Goal: Find contact information: Find contact information

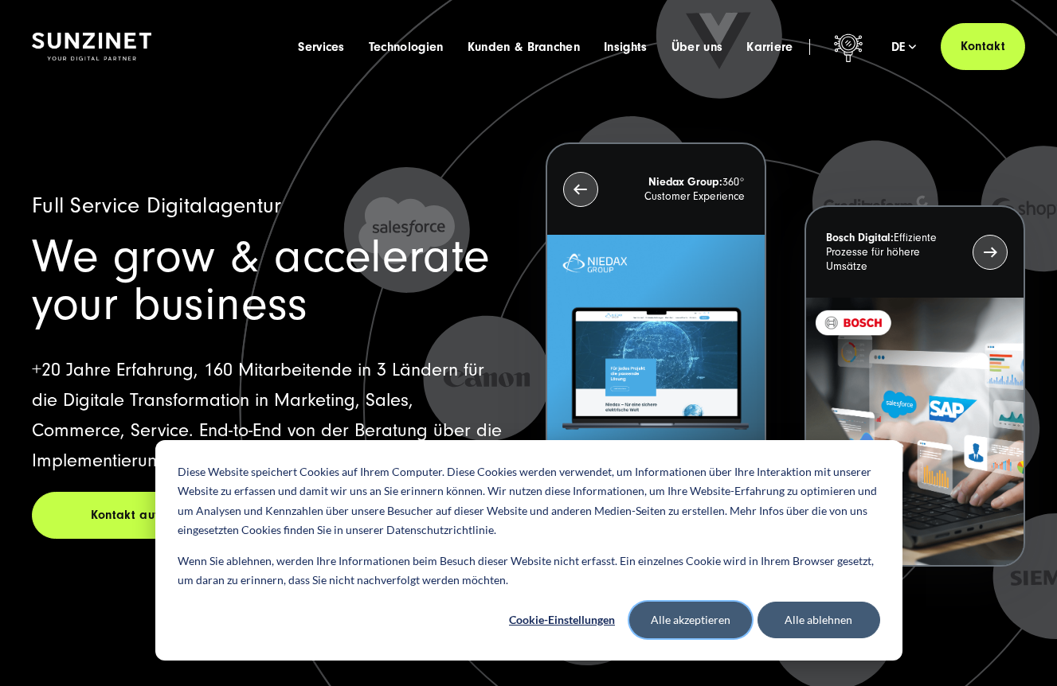
click at [715, 623] on button "Alle akzeptieren" at bounding box center [690, 620] width 123 height 37
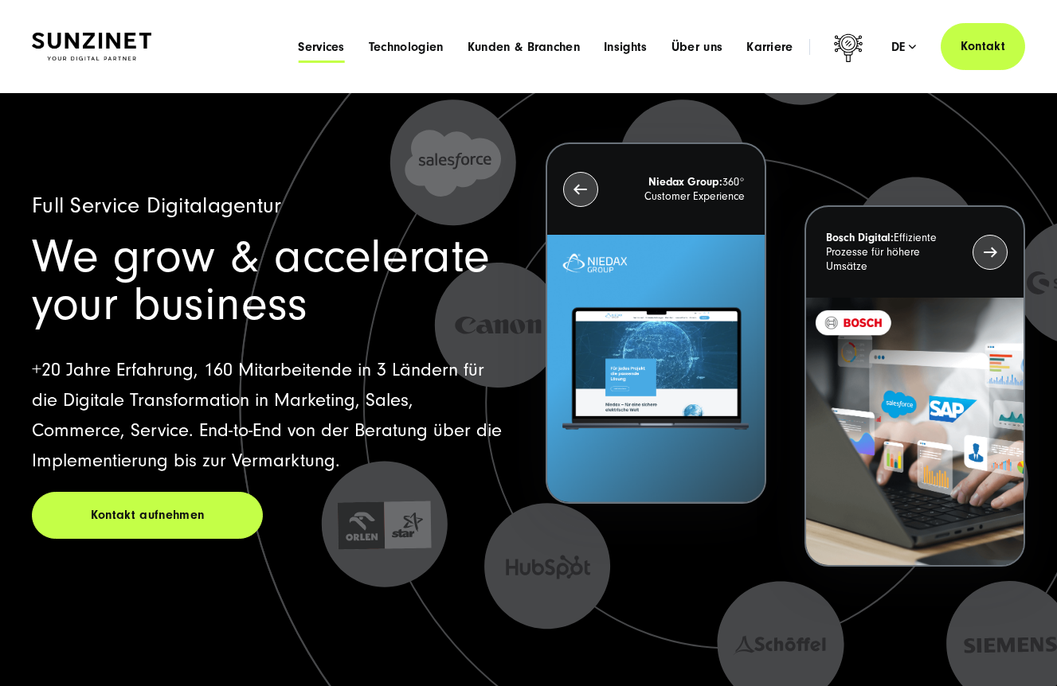
click at [310, 49] on span "Services" at bounding box center [321, 47] width 47 height 16
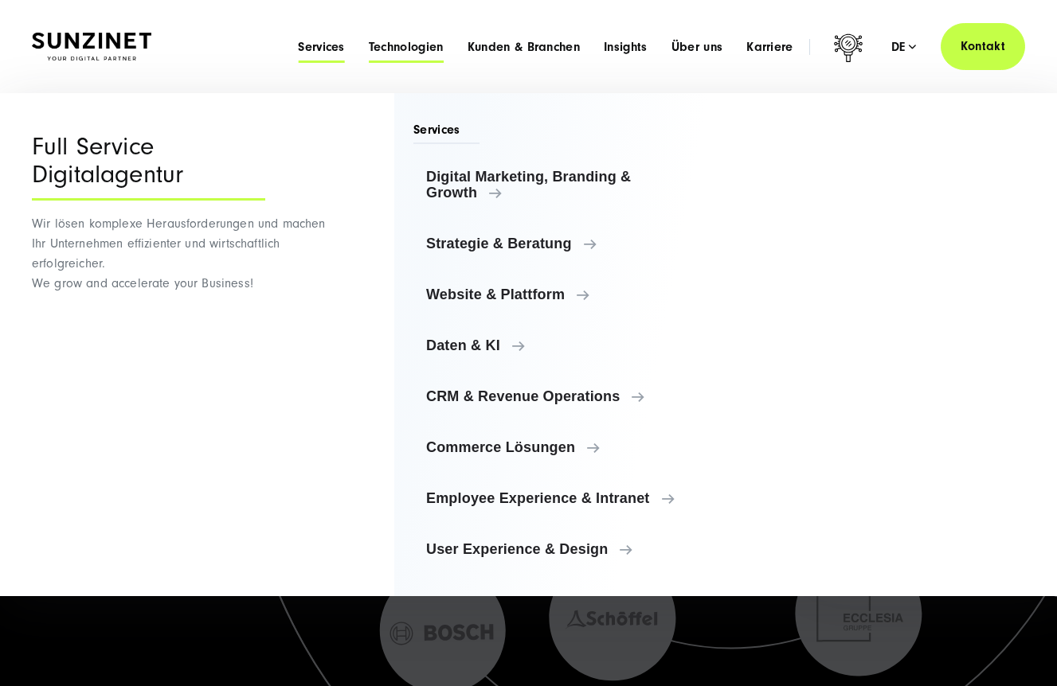
click at [394, 46] on span "Technologien" at bounding box center [406, 47] width 75 height 16
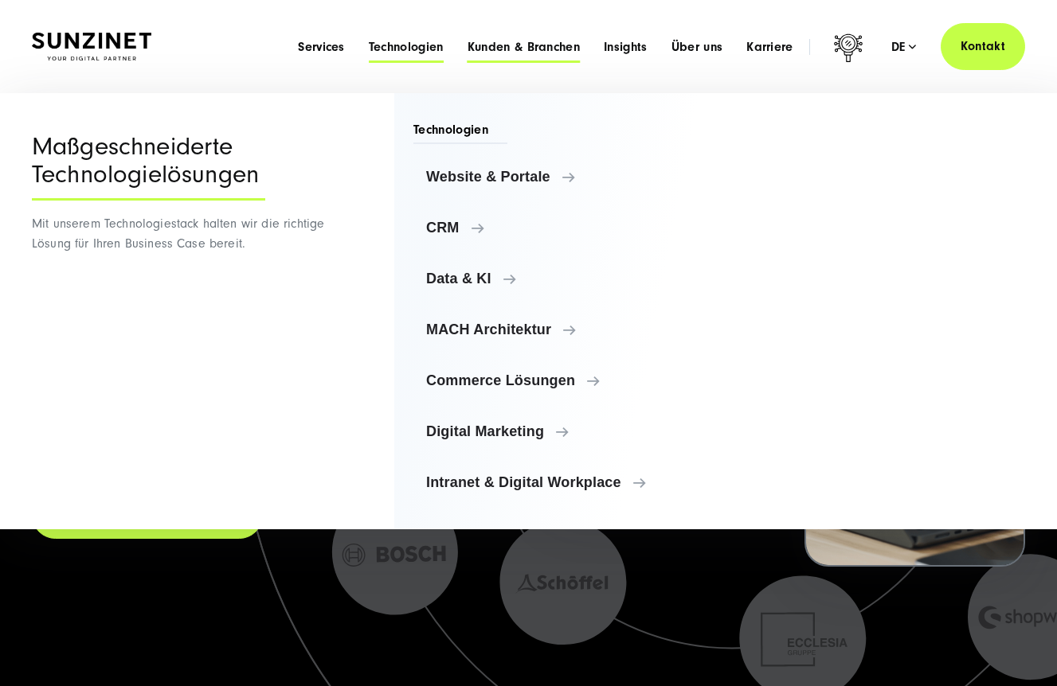
click at [516, 46] on span "Kunden & Branchen" at bounding box center [523, 47] width 112 height 16
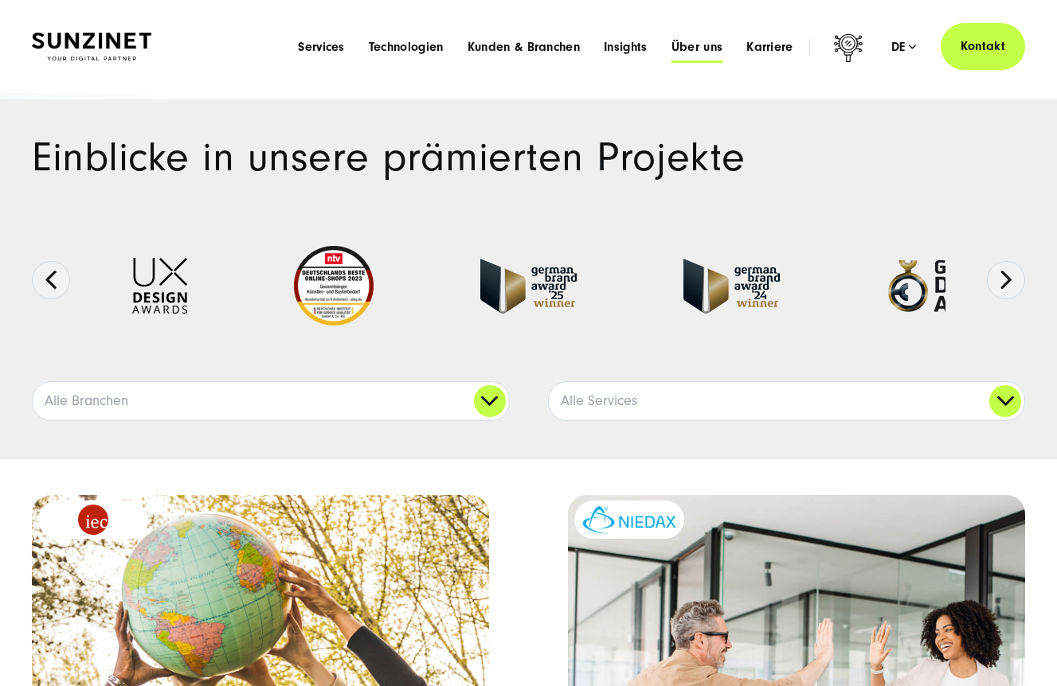
click at [696, 47] on span "Über uns" at bounding box center [697, 47] width 52 height 16
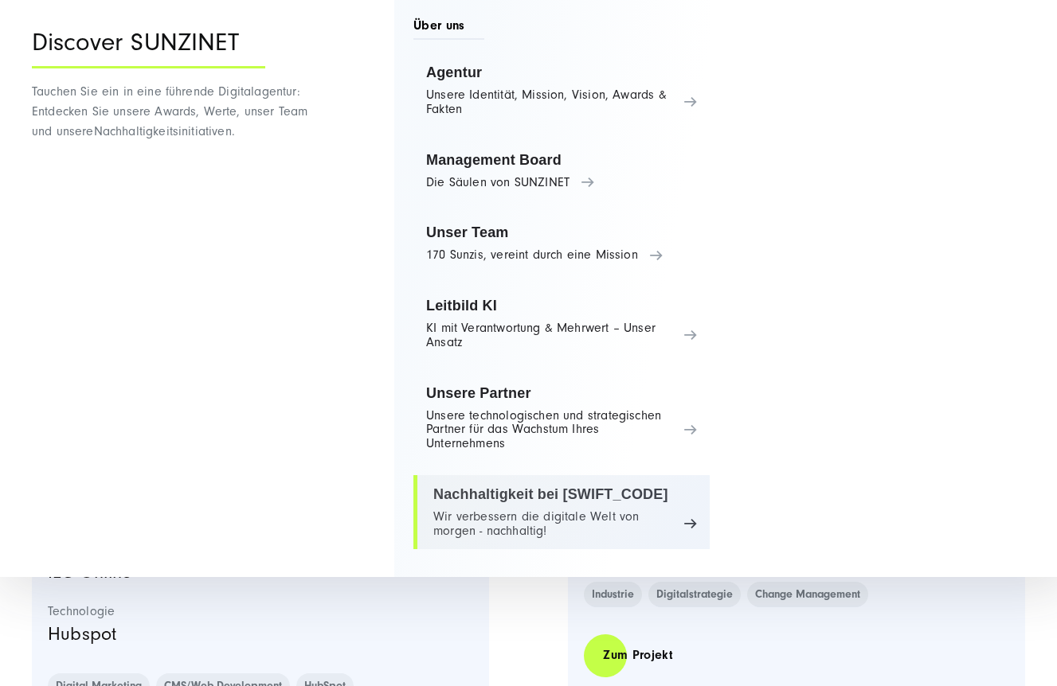
scroll to position [538, 0]
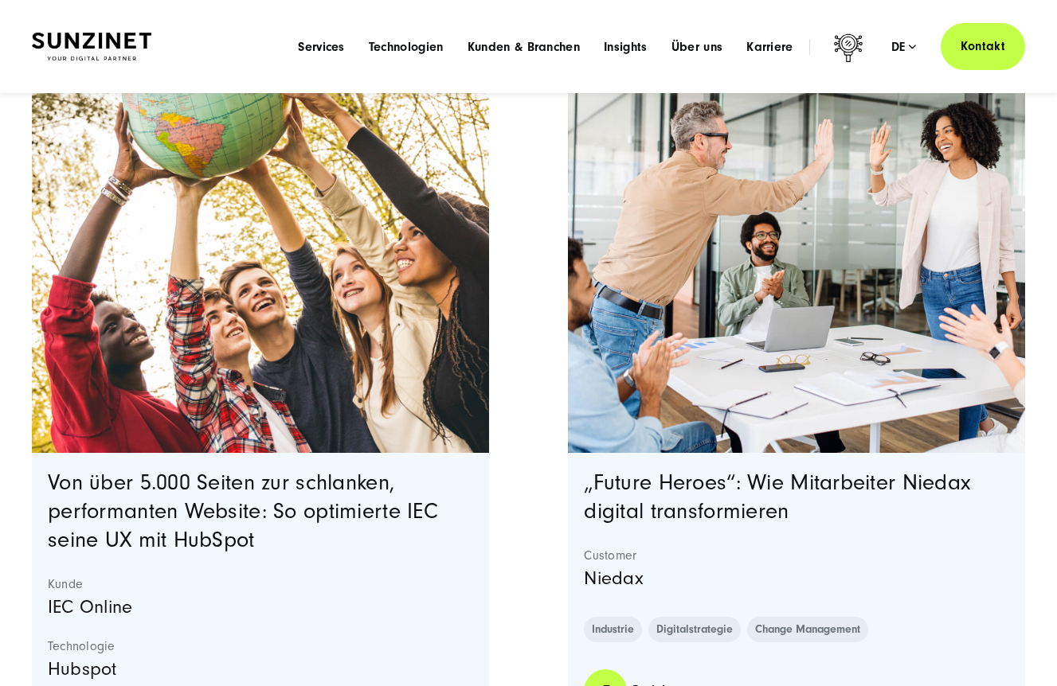
scroll to position [0, 0]
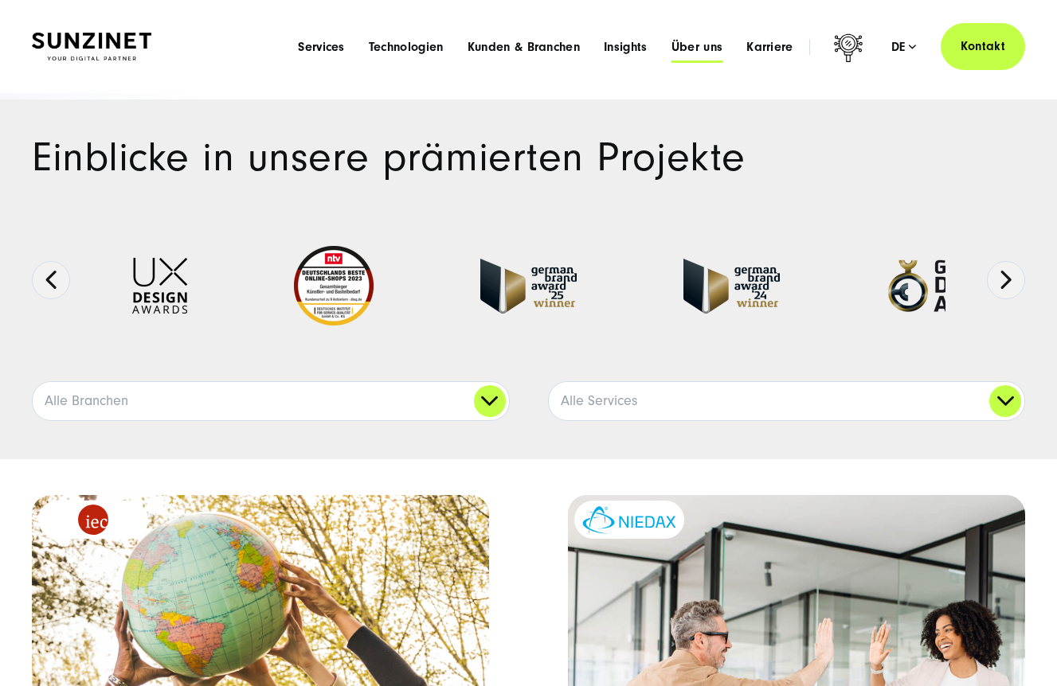
click at [697, 46] on span "Über uns" at bounding box center [697, 47] width 52 height 16
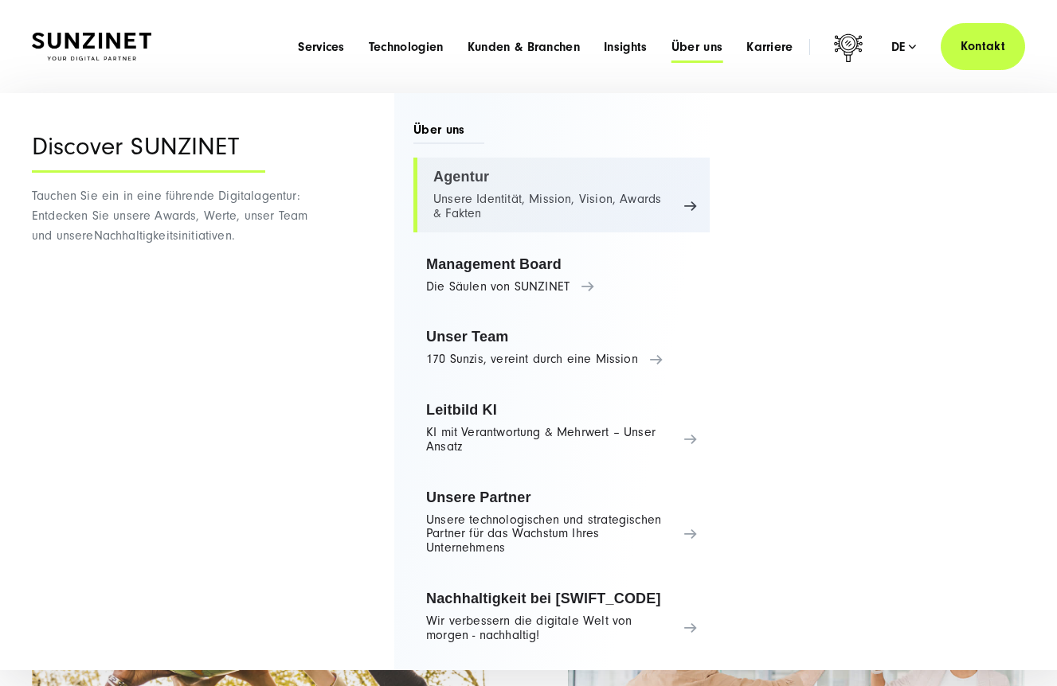
click at [694, 199] on link "Agentur Unsere Identität, Mission, Vision, Awards & Fakten" at bounding box center [561, 195] width 296 height 75
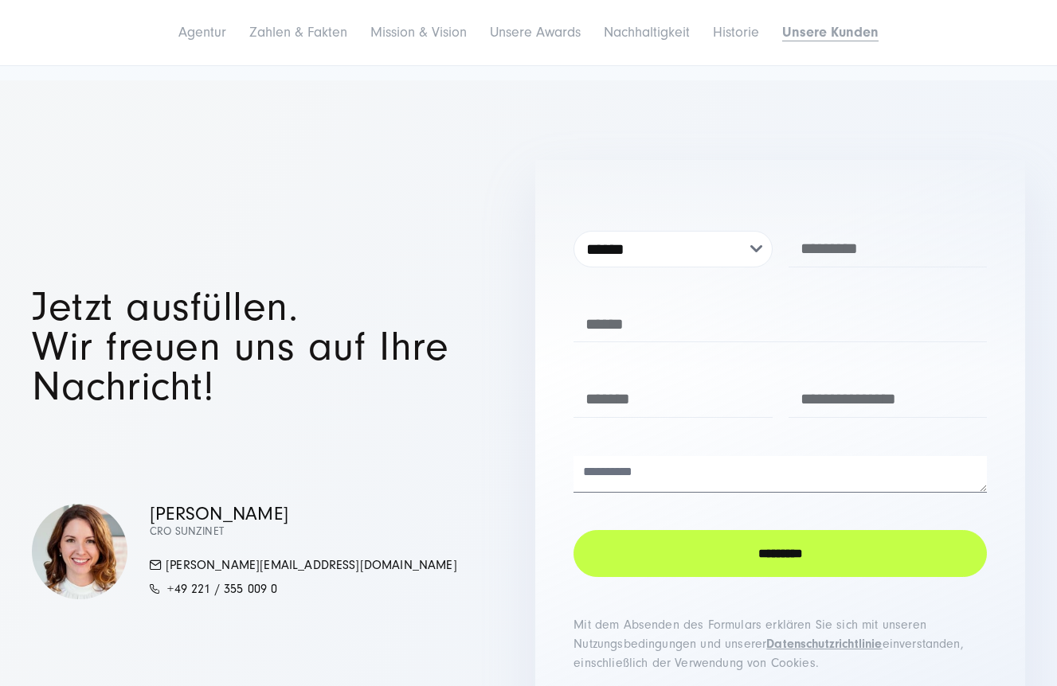
scroll to position [10739, 0]
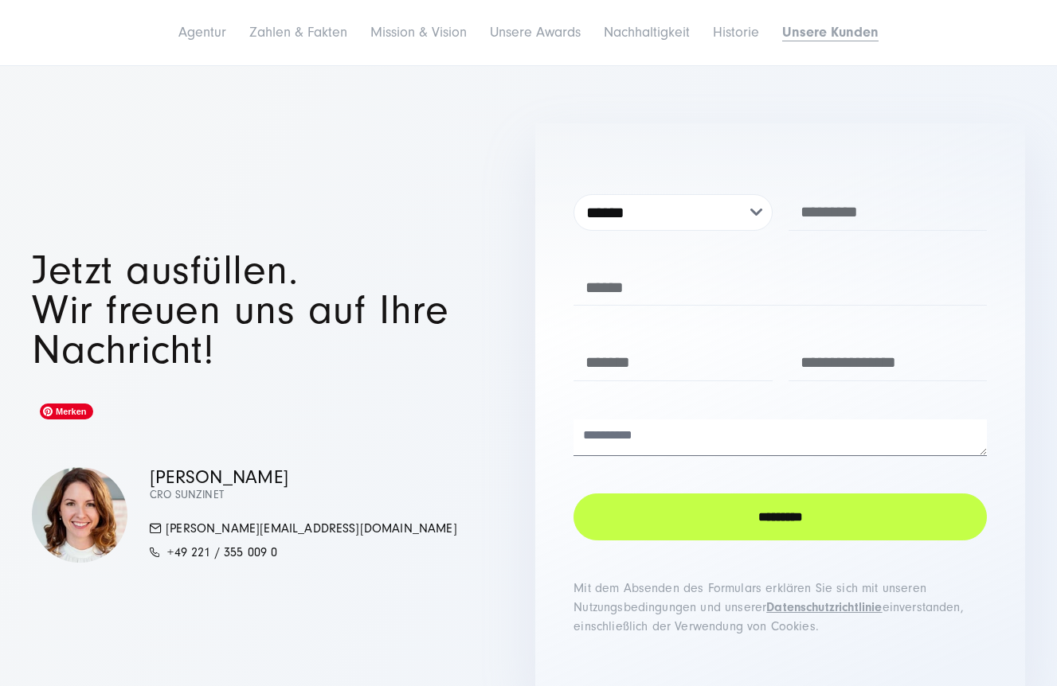
click at [76, 467] on img at bounding box center [80, 515] width 96 height 96
drag, startPoint x: 150, startPoint y: 405, endPoint x: 277, endPoint y: 401, distance: 126.6
click at [277, 467] on p "[PERSON_NAME]" at bounding box center [303, 477] width 307 height 20
copy p "[PERSON_NAME]"
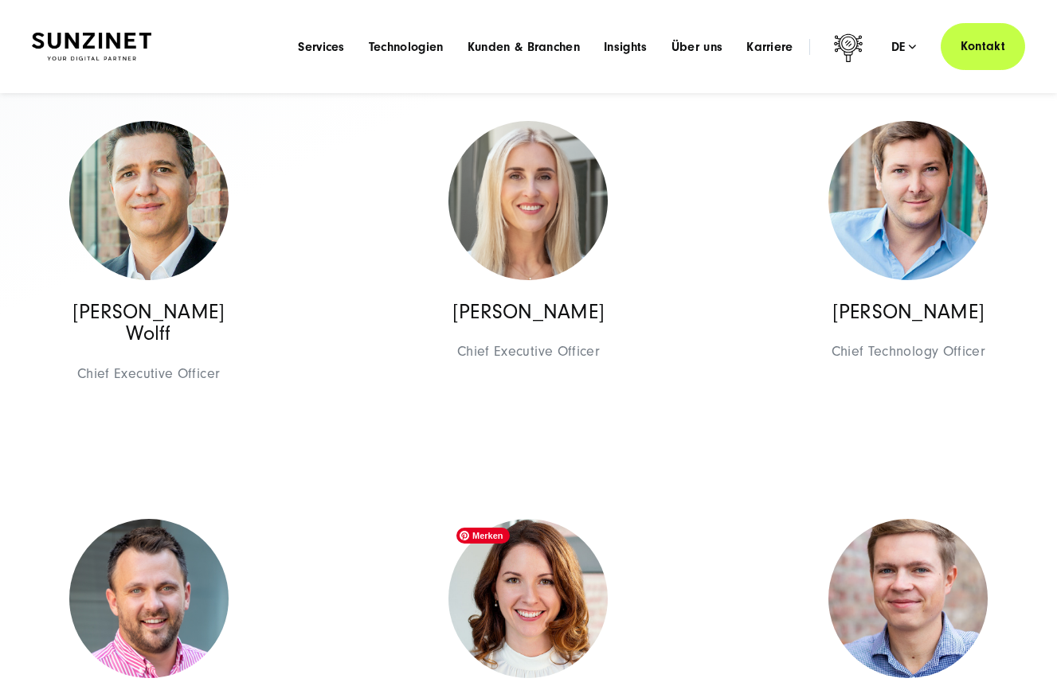
scroll to position [414, 0]
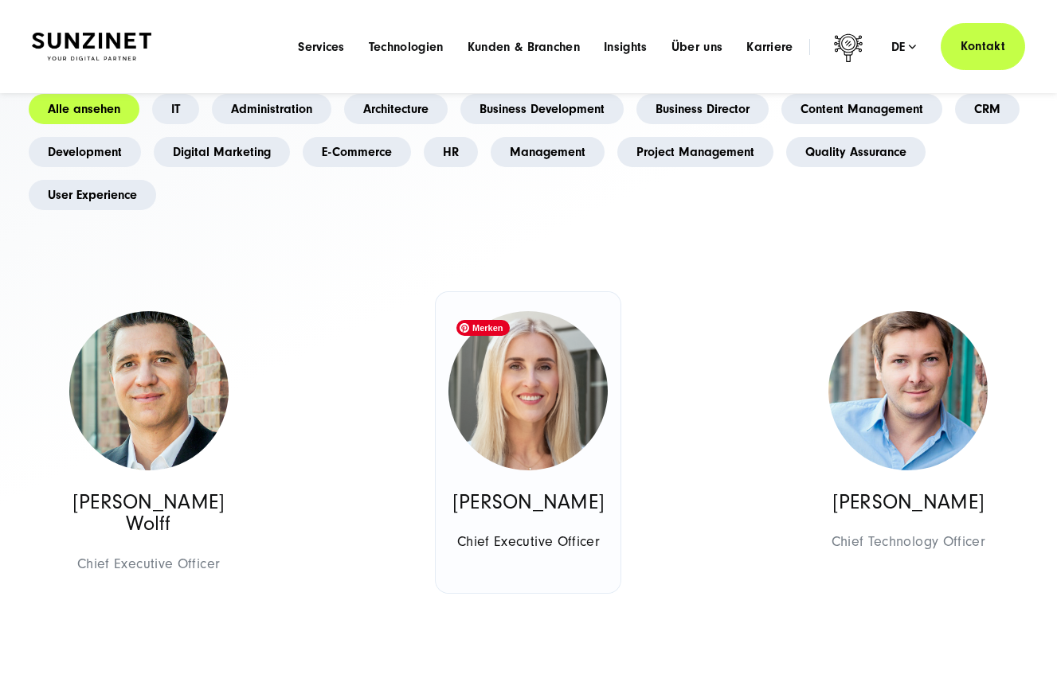
click at [518, 411] on img at bounding box center [527, 390] width 159 height 159
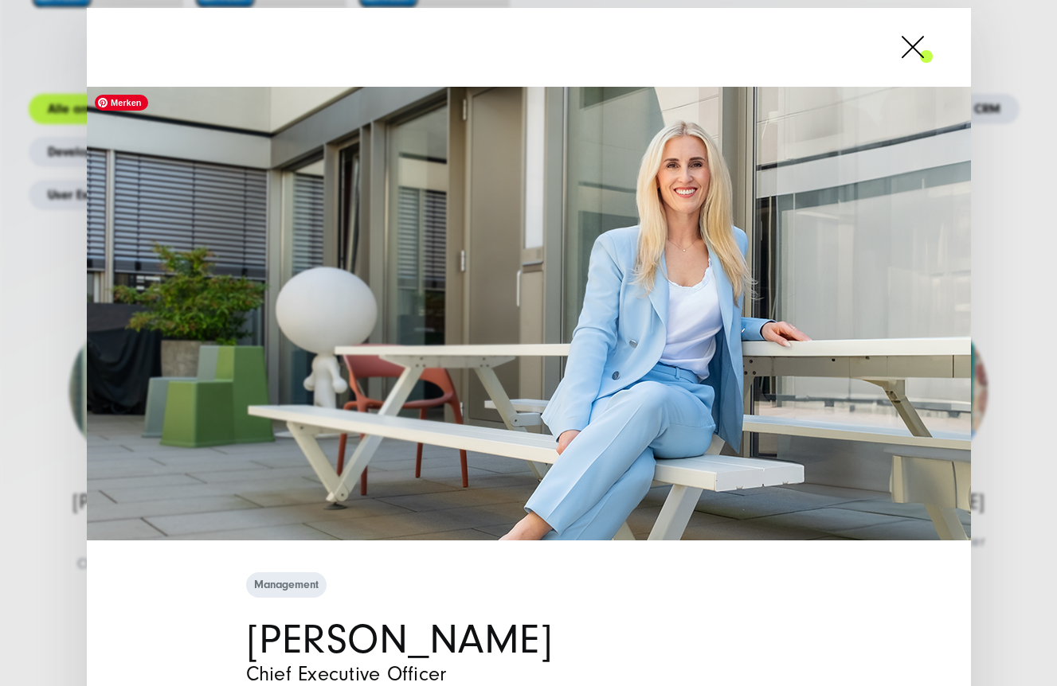
click at [666, 298] on img at bounding box center [529, 314] width 884 height 454
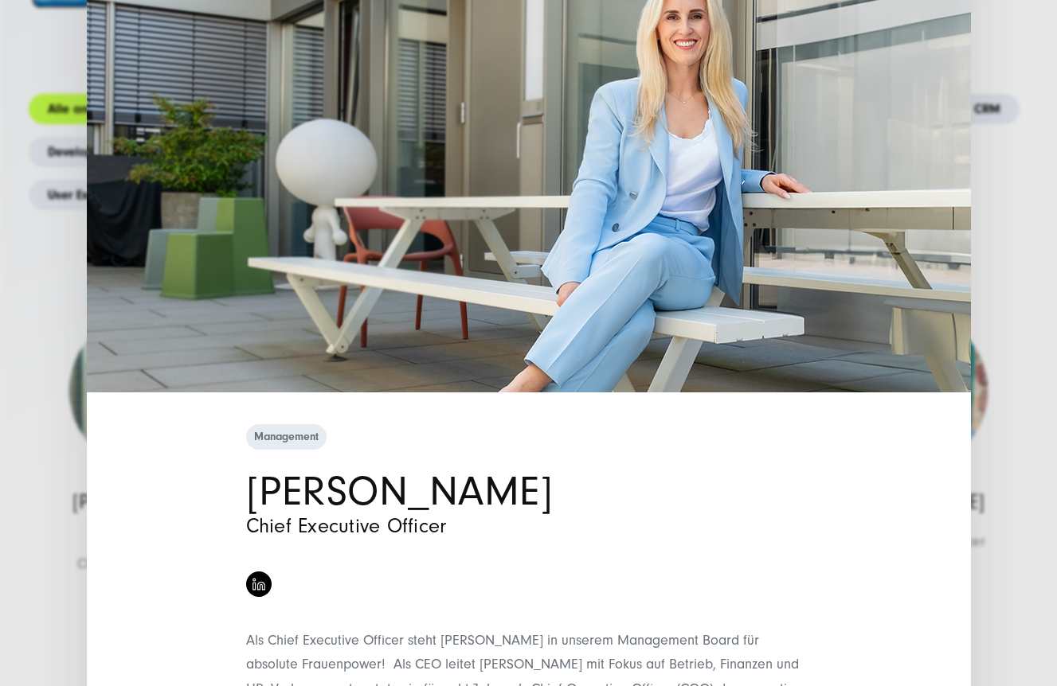
scroll to position [0, 0]
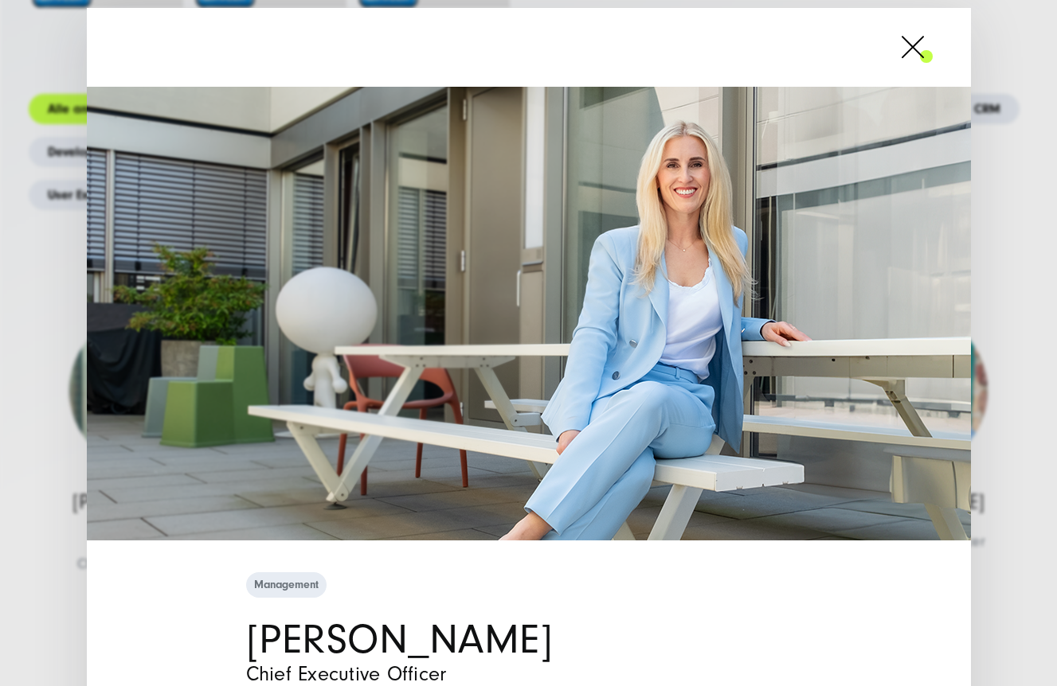
click at [932, 45] on span at bounding box center [932, 47] width 0 height 40
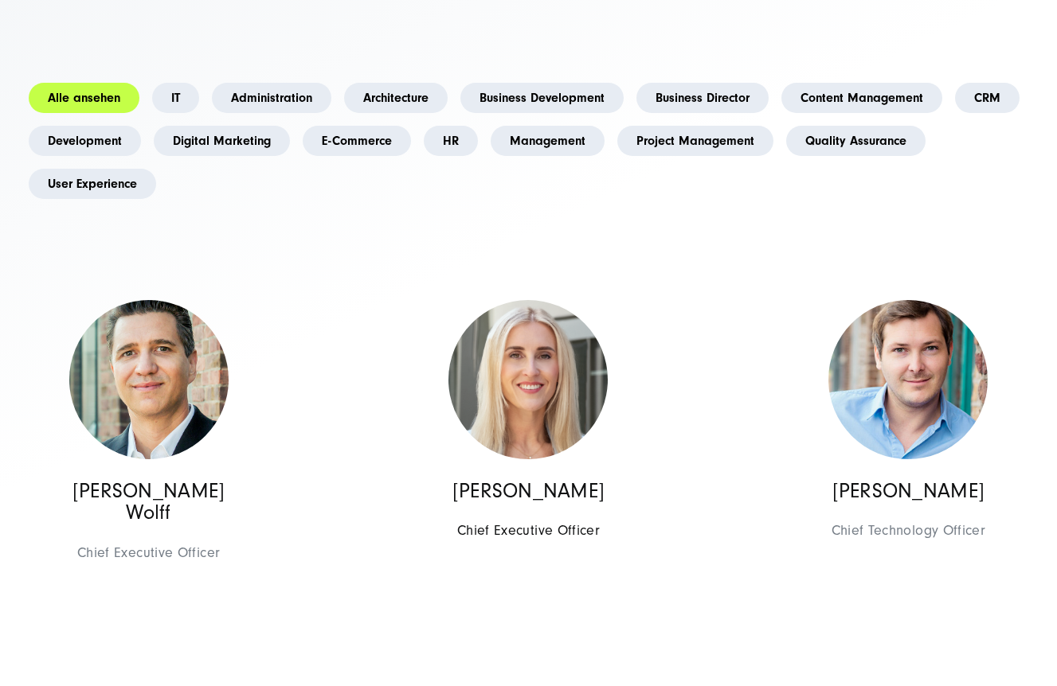
scroll to position [426, 0]
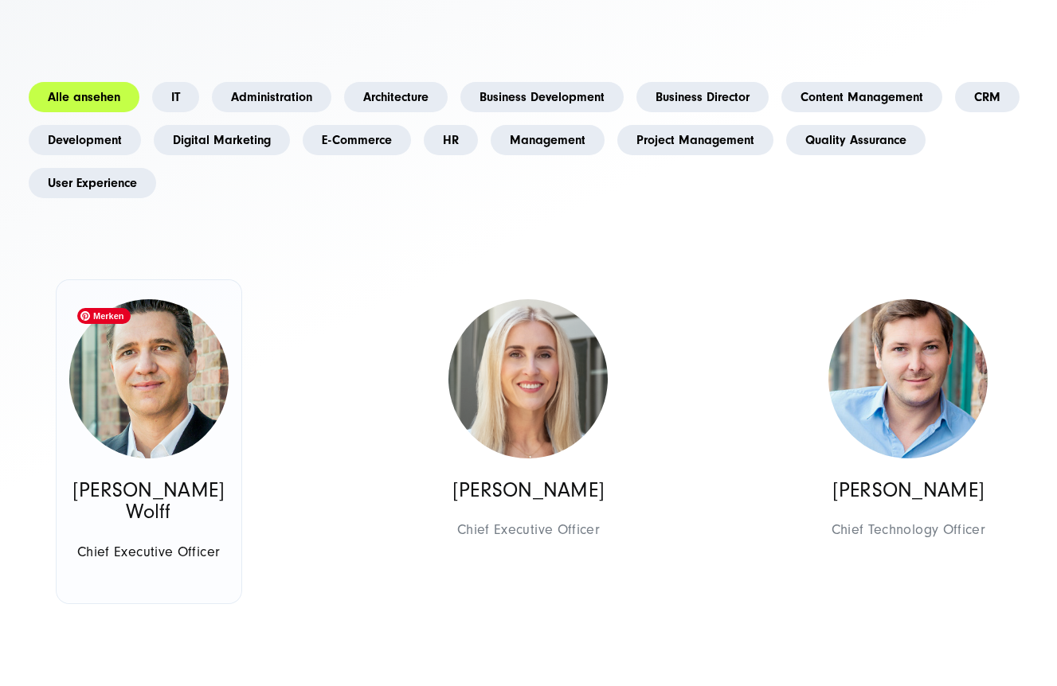
click at [154, 371] on img at bounding box center [148, 378] width 159 height 159
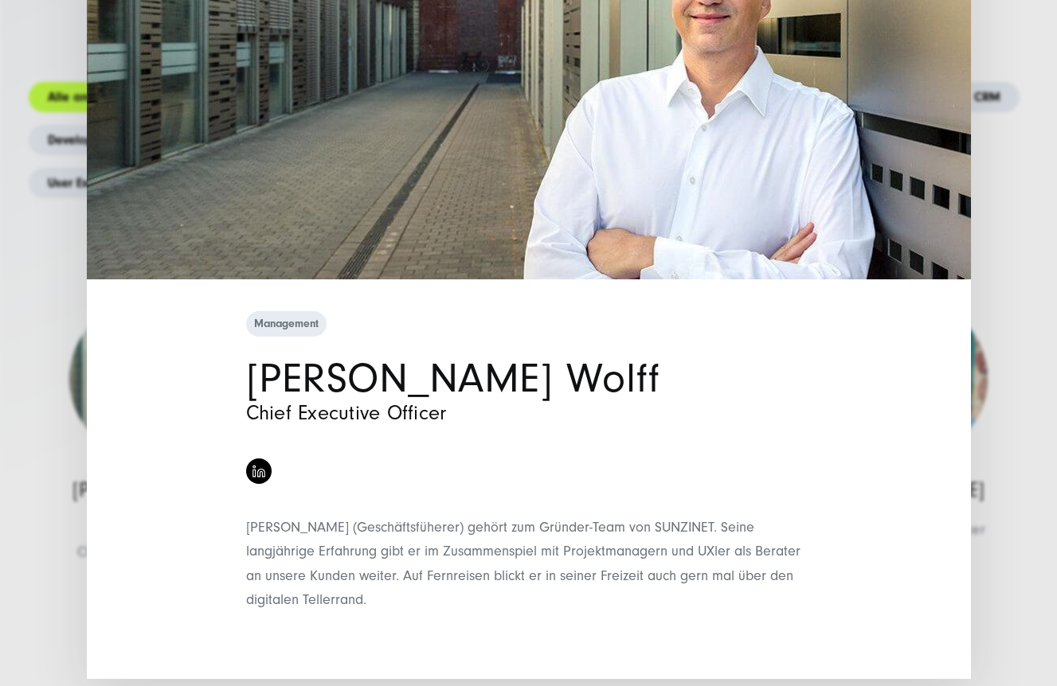
scroll to position [0, 0]
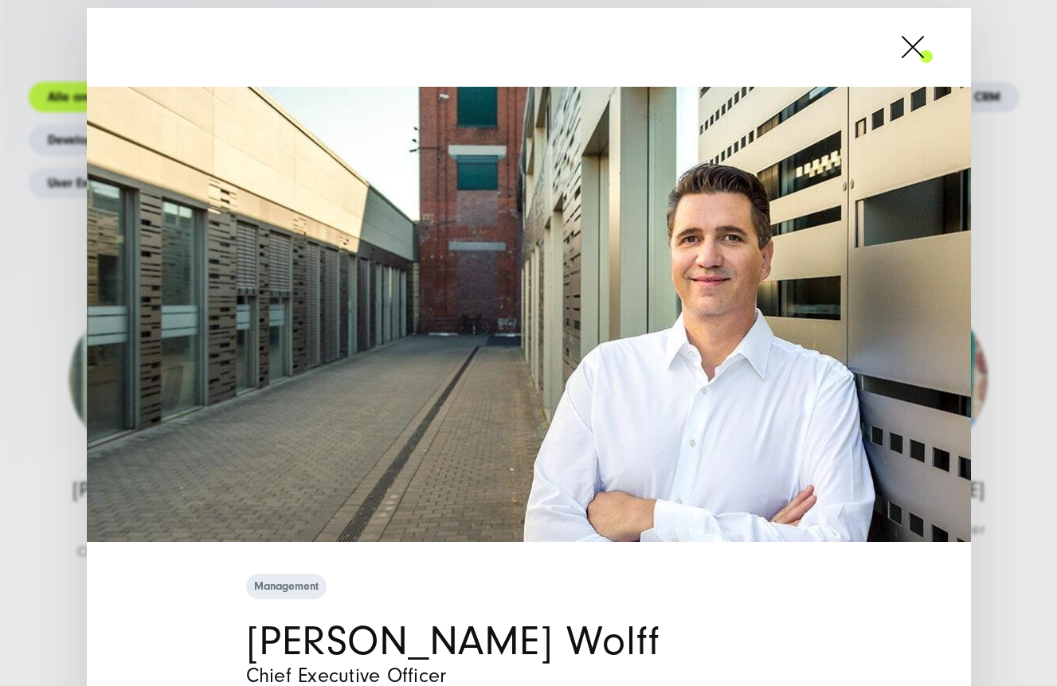
click at [932, 49] on span at bounding box center [932, 47] width 0 height 40
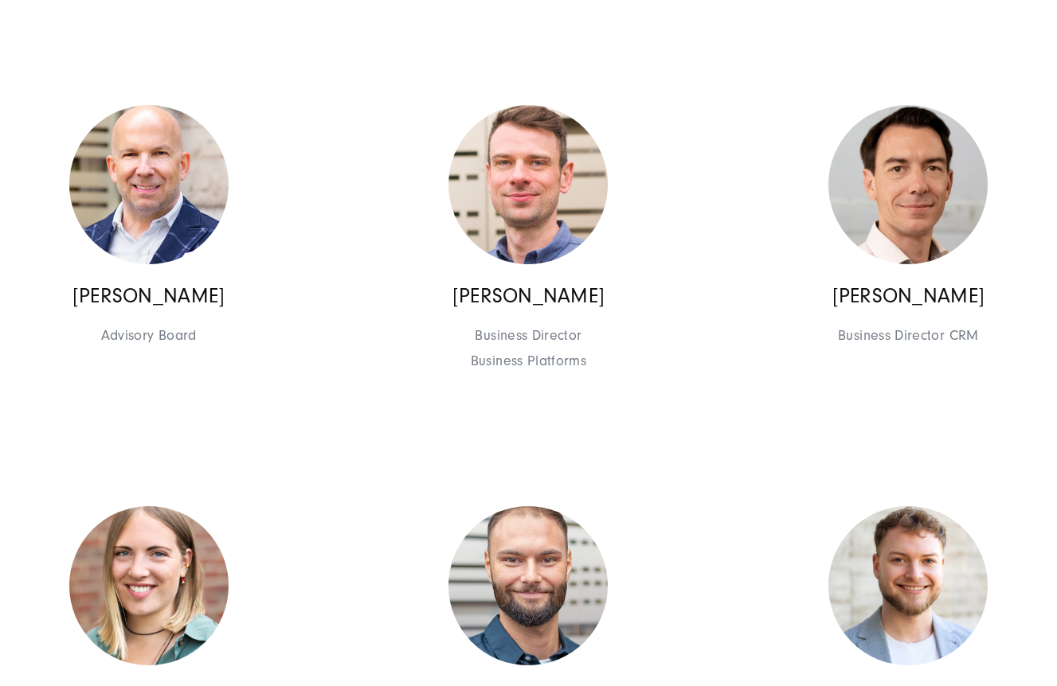
scroll to position [1452, 0]
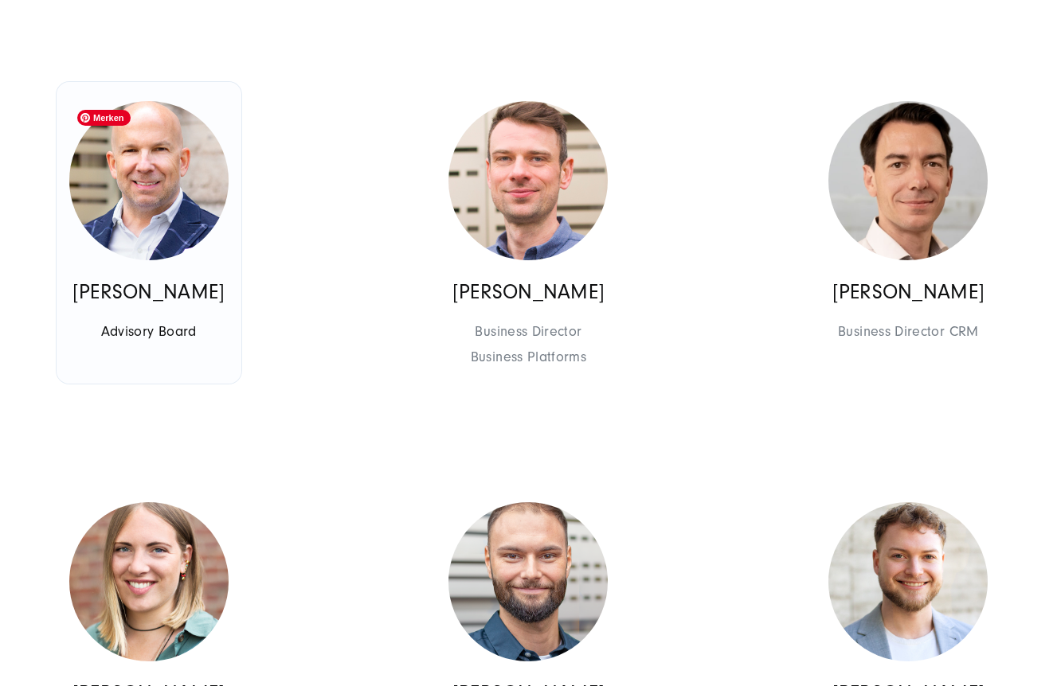
click at [147, 190] on img at bounding box center [148, 180] width 159 height 159
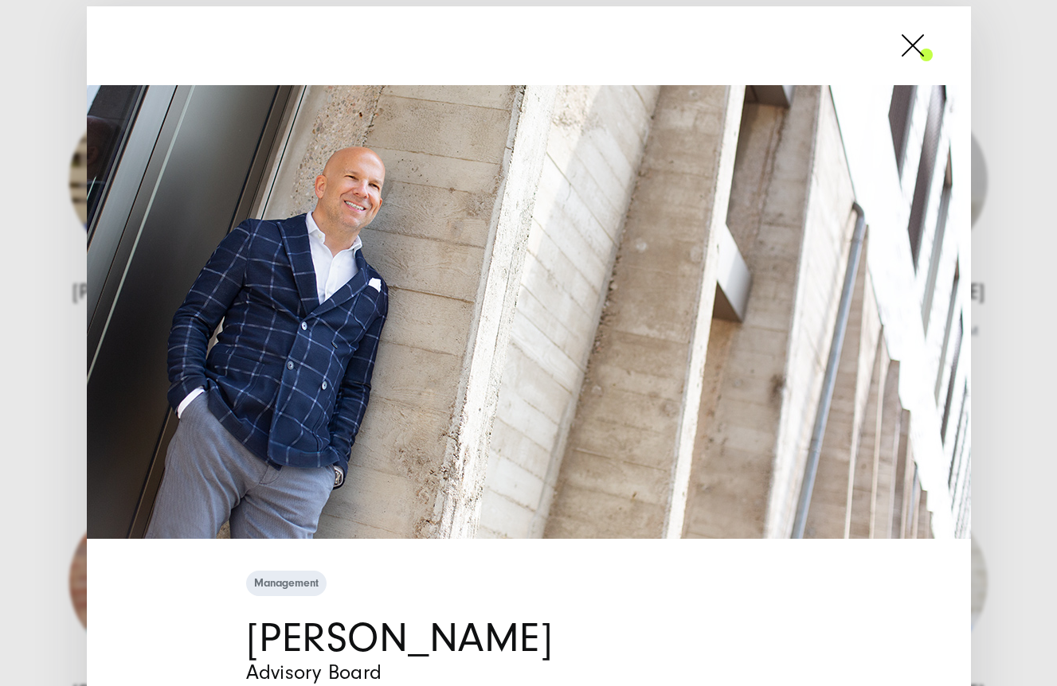
scroll to position [0, 0]
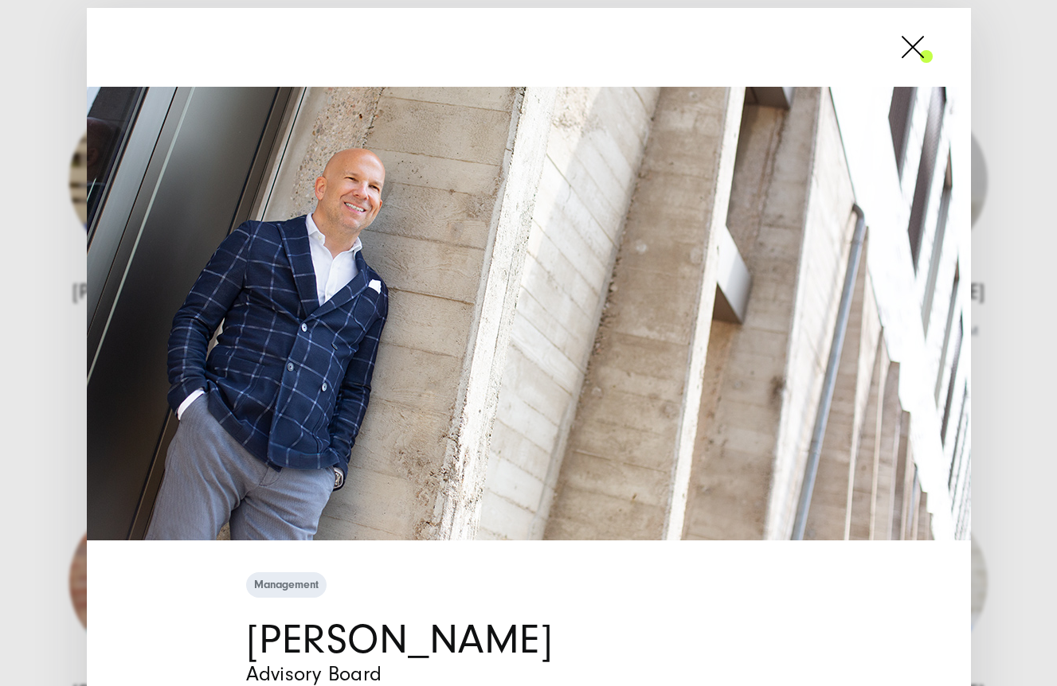
click at [932, 56] on span at bounding box center [932, 47] width 0 height 40
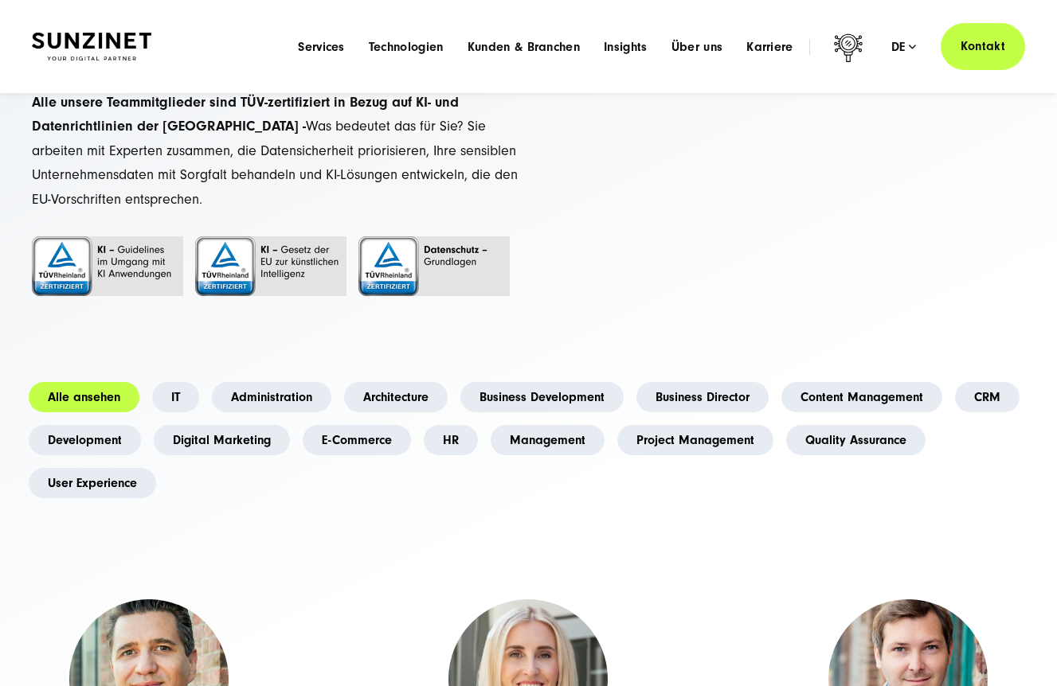
scroll to position [75, 0]
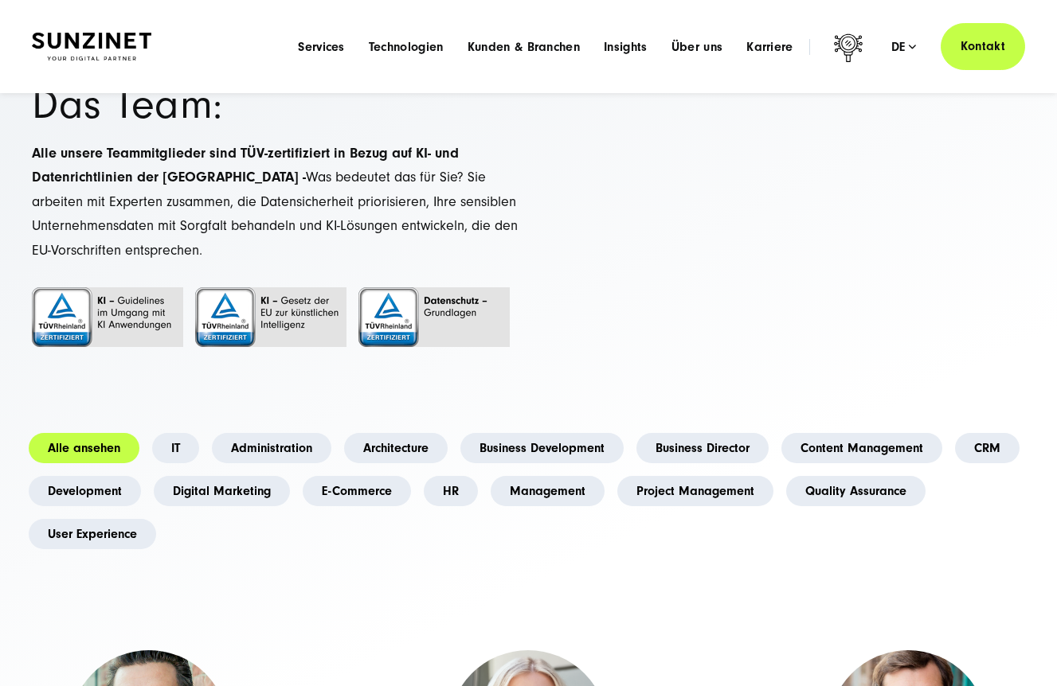
click at [87, 39] on img at bounding box center [91, 47] width 119 height 28
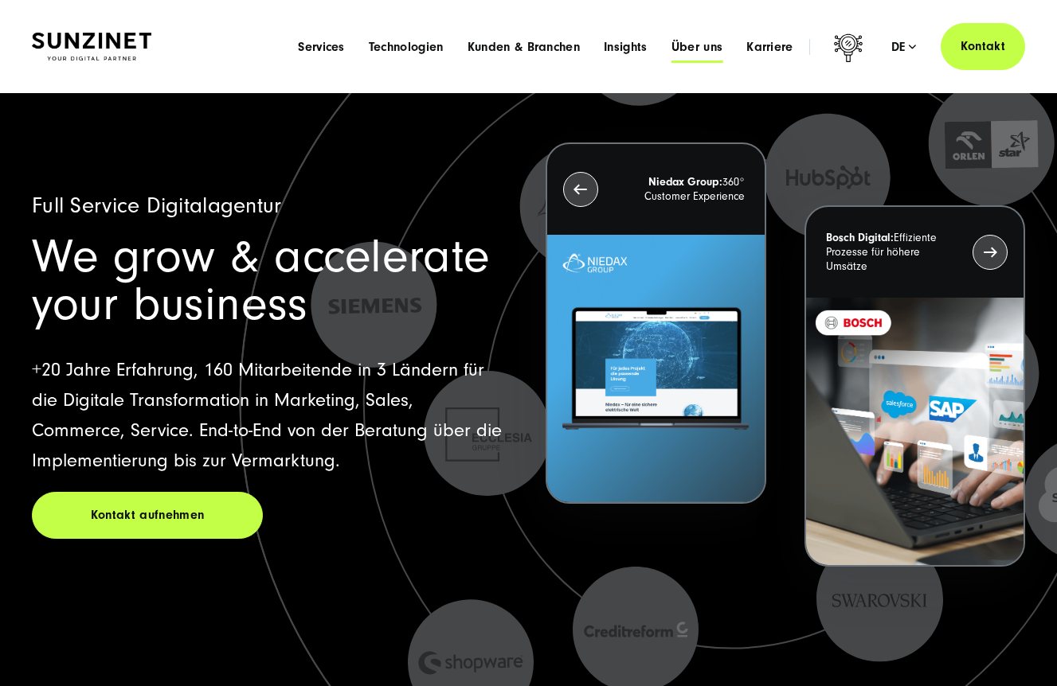
click at [696, 48] on span "Über uns" at bounding box center [697, 47] width 52 height 16
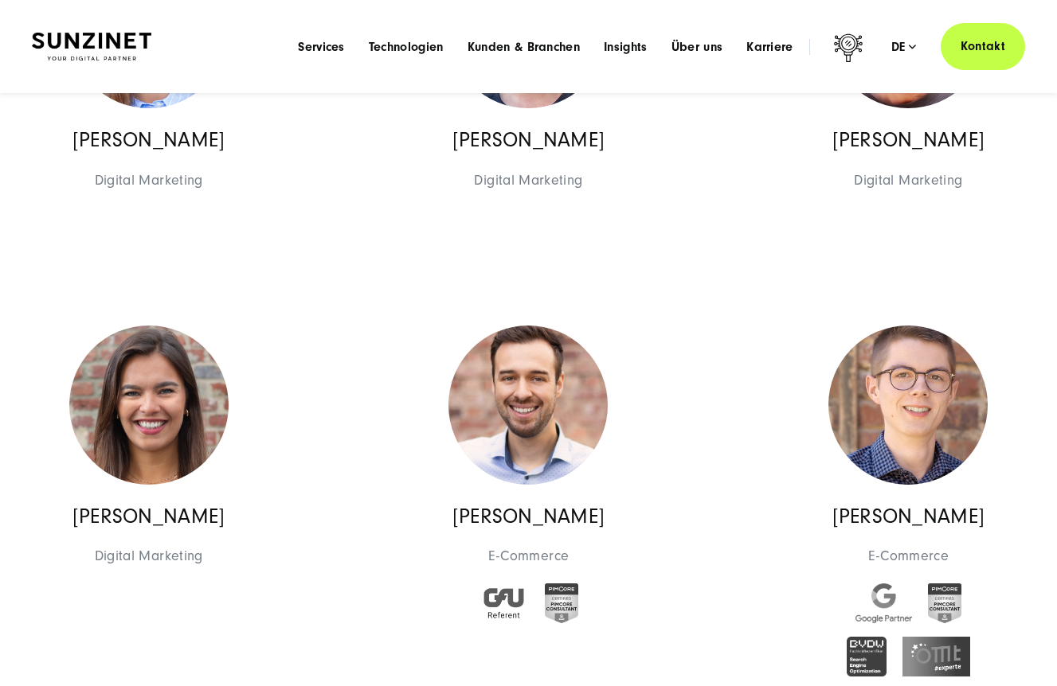
scroll to position [7302, 0]
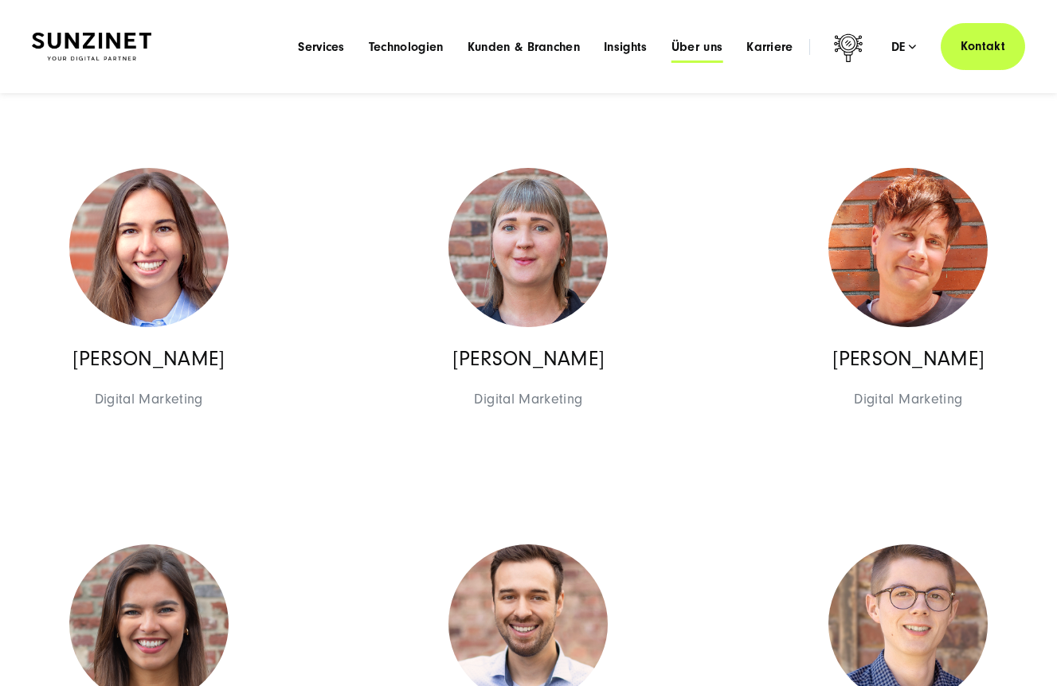
click at [691, 49] on span "Über uns" at bounding box center [697, 47] width 52 height 16
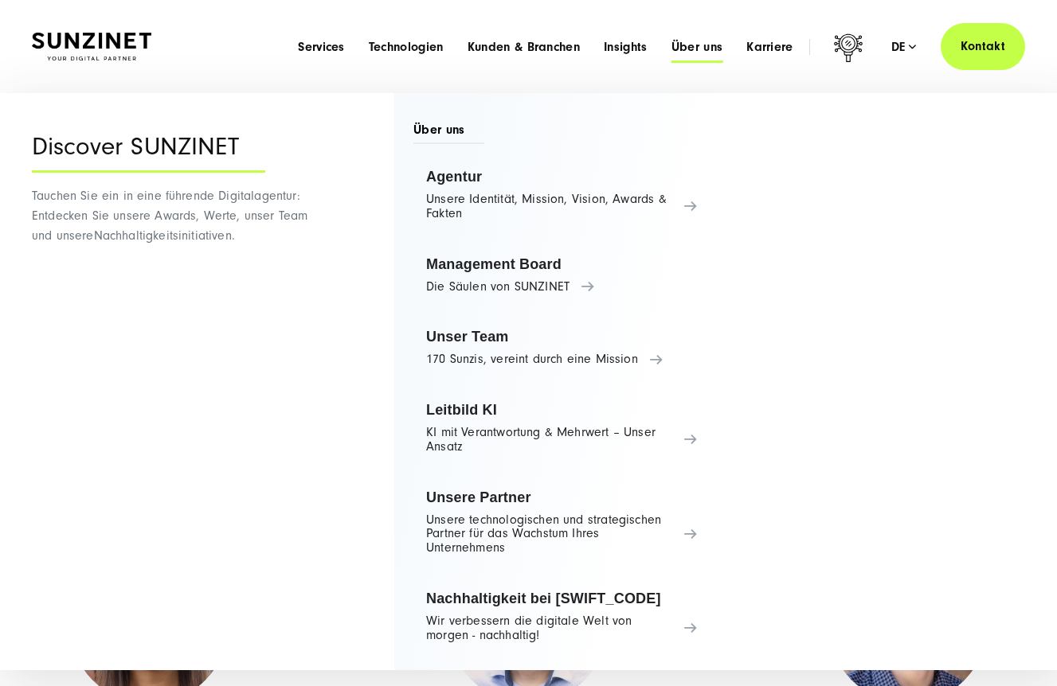
scroll to position [11, 0]
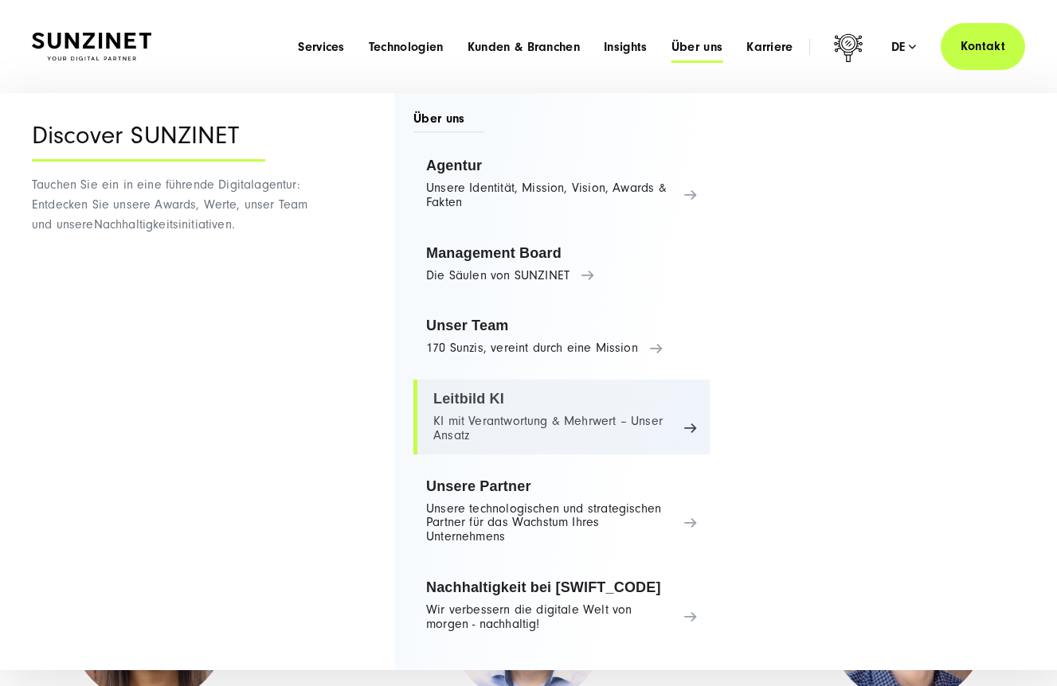
click at [683, 424] on link "Leitbild KI KI mit Verantwortung & Mehrwert – Unser Ansatz" at bounding box center [561, 417] width 296 height 75
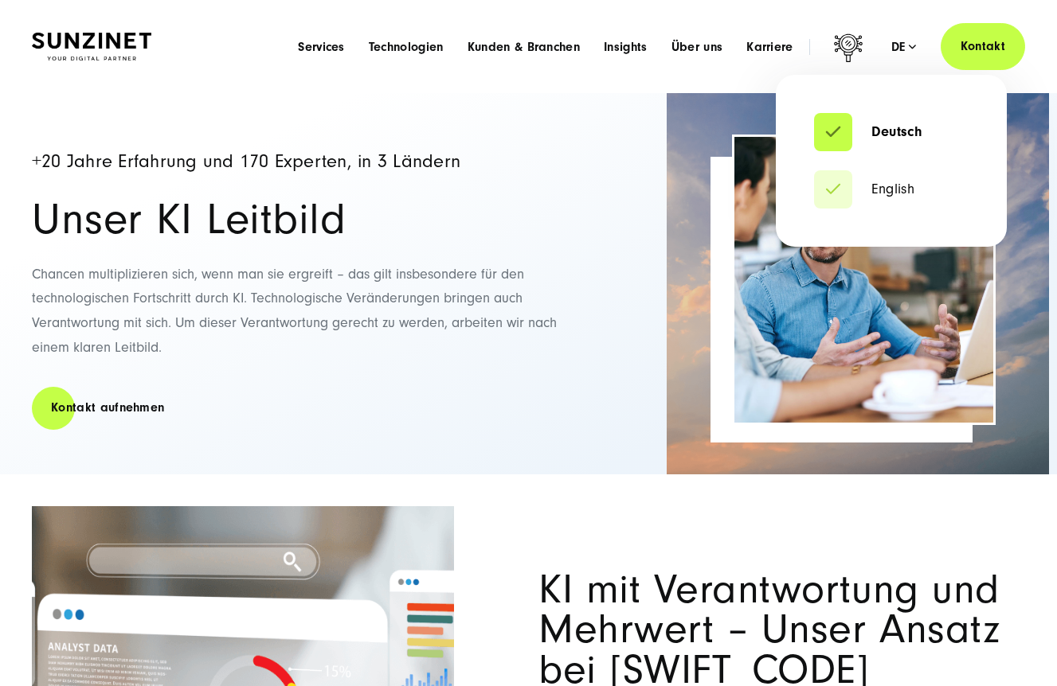
click at [915, 43] on div "de" at bounding box center [903, 47] width 25 height 16
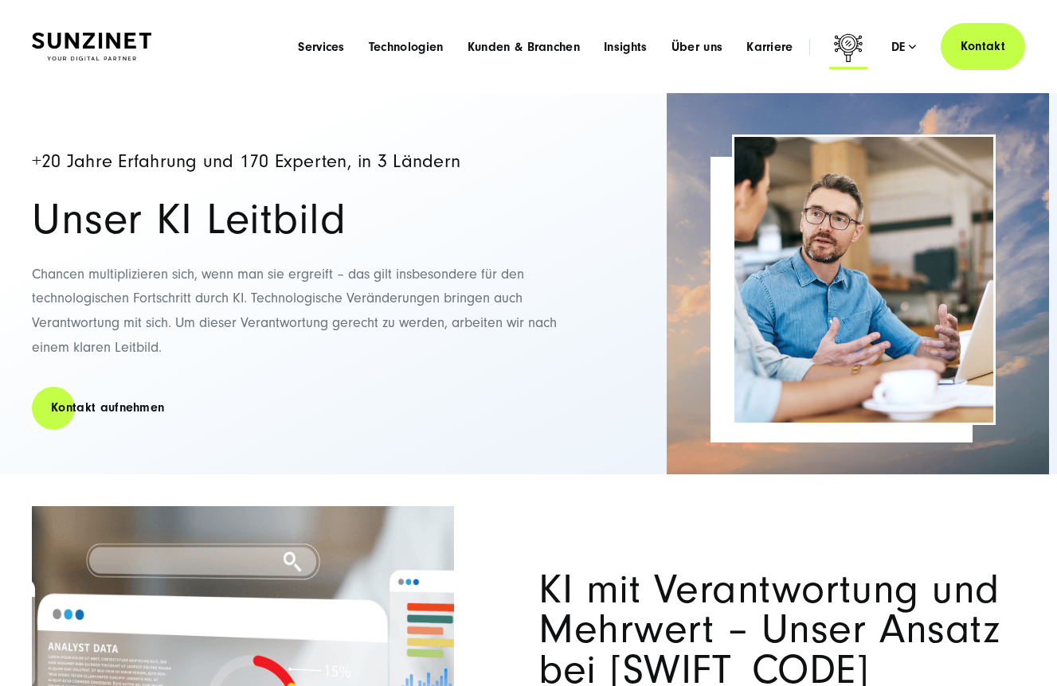
click at [850, 43] on icon at bounding box center [848, 50] width 38 height 38
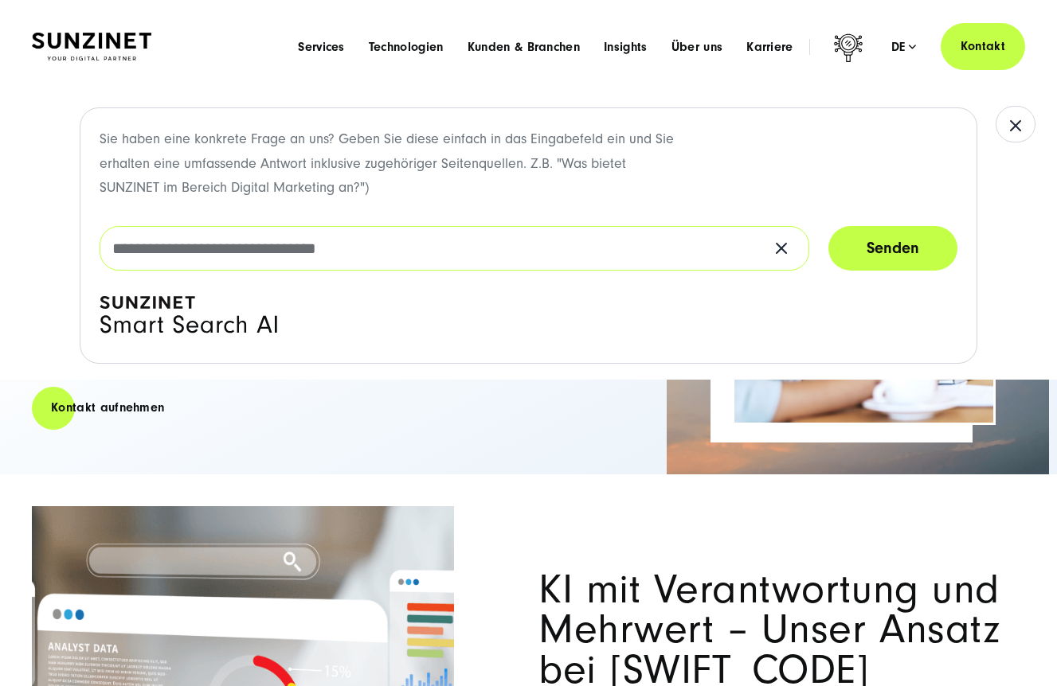
click at [335, 244] on input "text" at bounding box center [455, 248] width 710 height 45
